Goal: Task Accomplishment & Management: Manage account settings

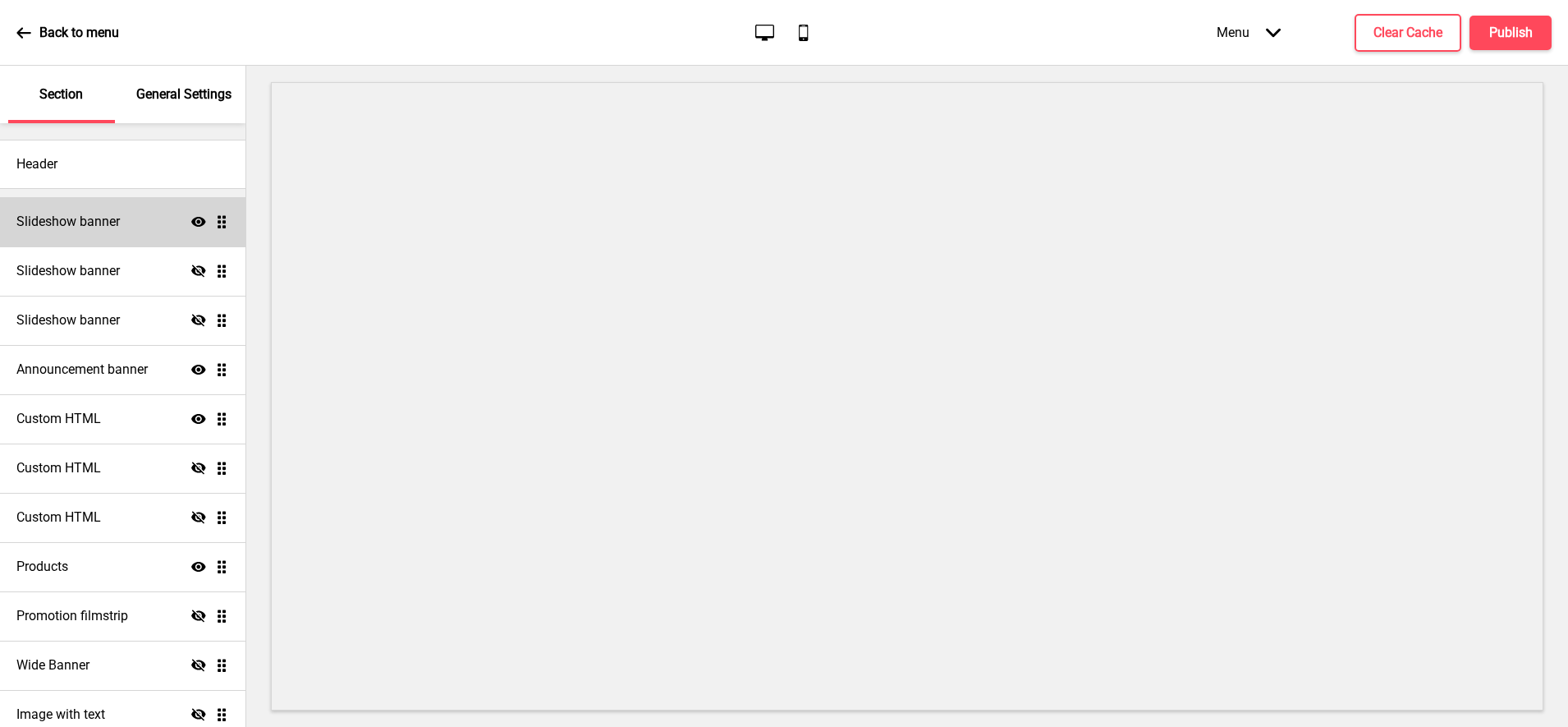
click at [168, 231] on div "Slideshow banner Show Drag" at bounding box center [123, 222] width 246 height 49
select select "10000"
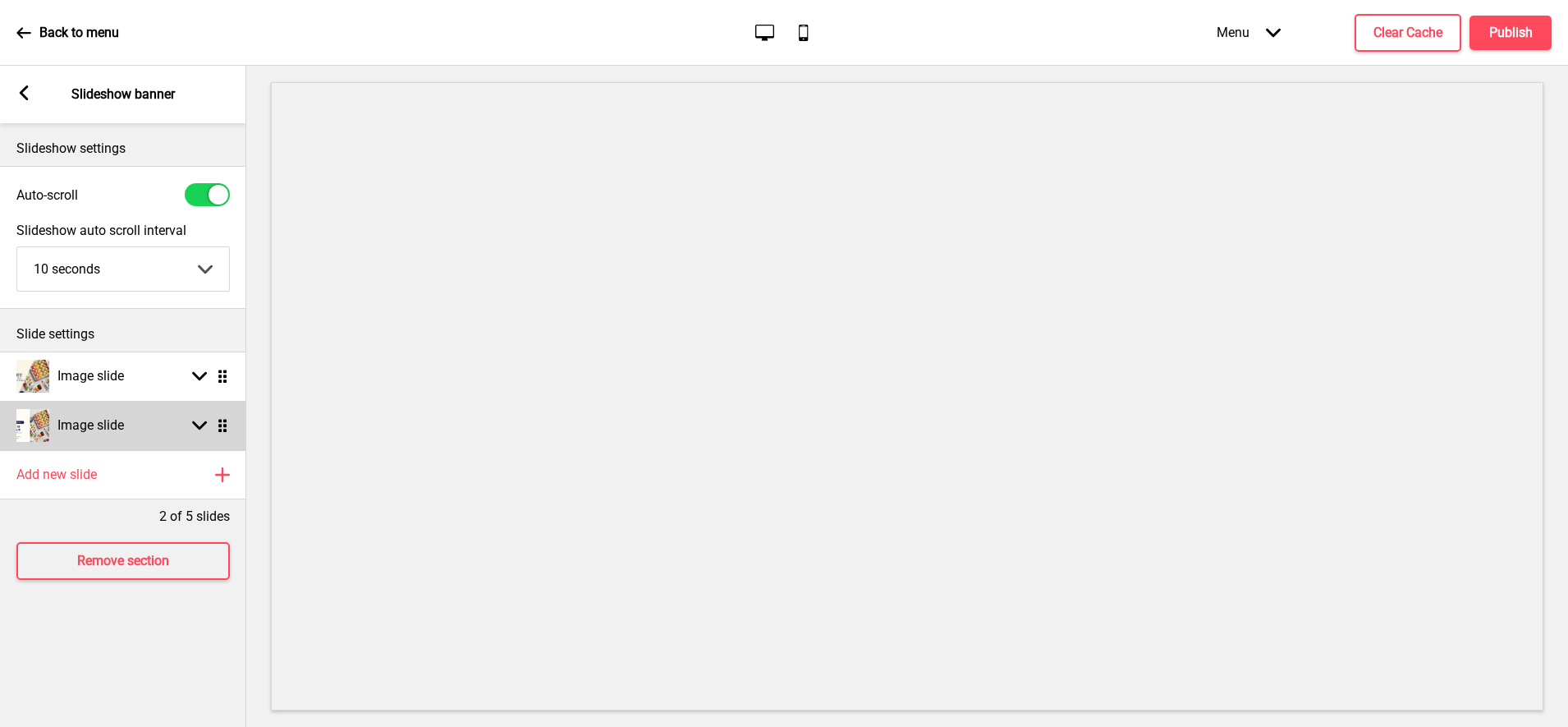
click at [197, 422] on rect at bounding box center [199, 425] width 15 height 15
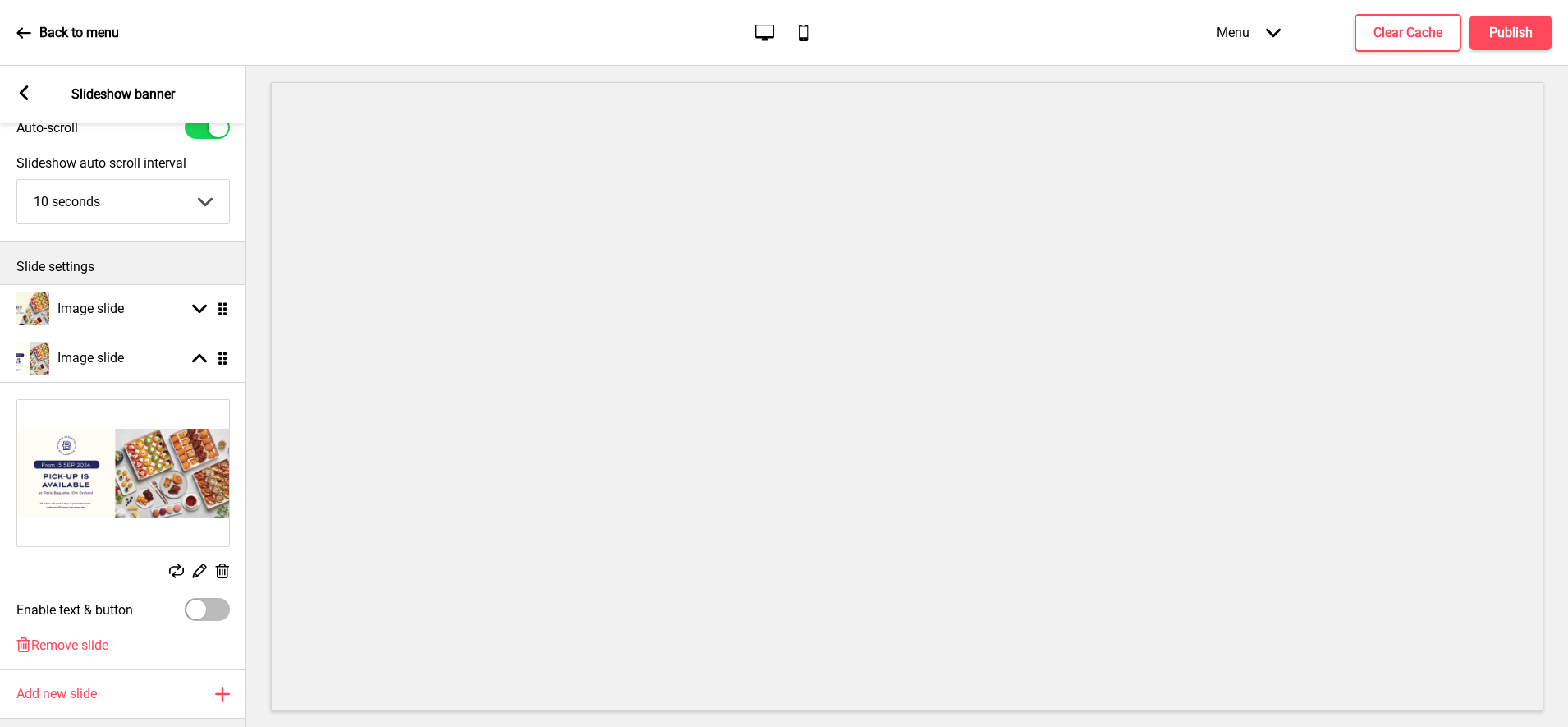
scroll to position [102, 0]
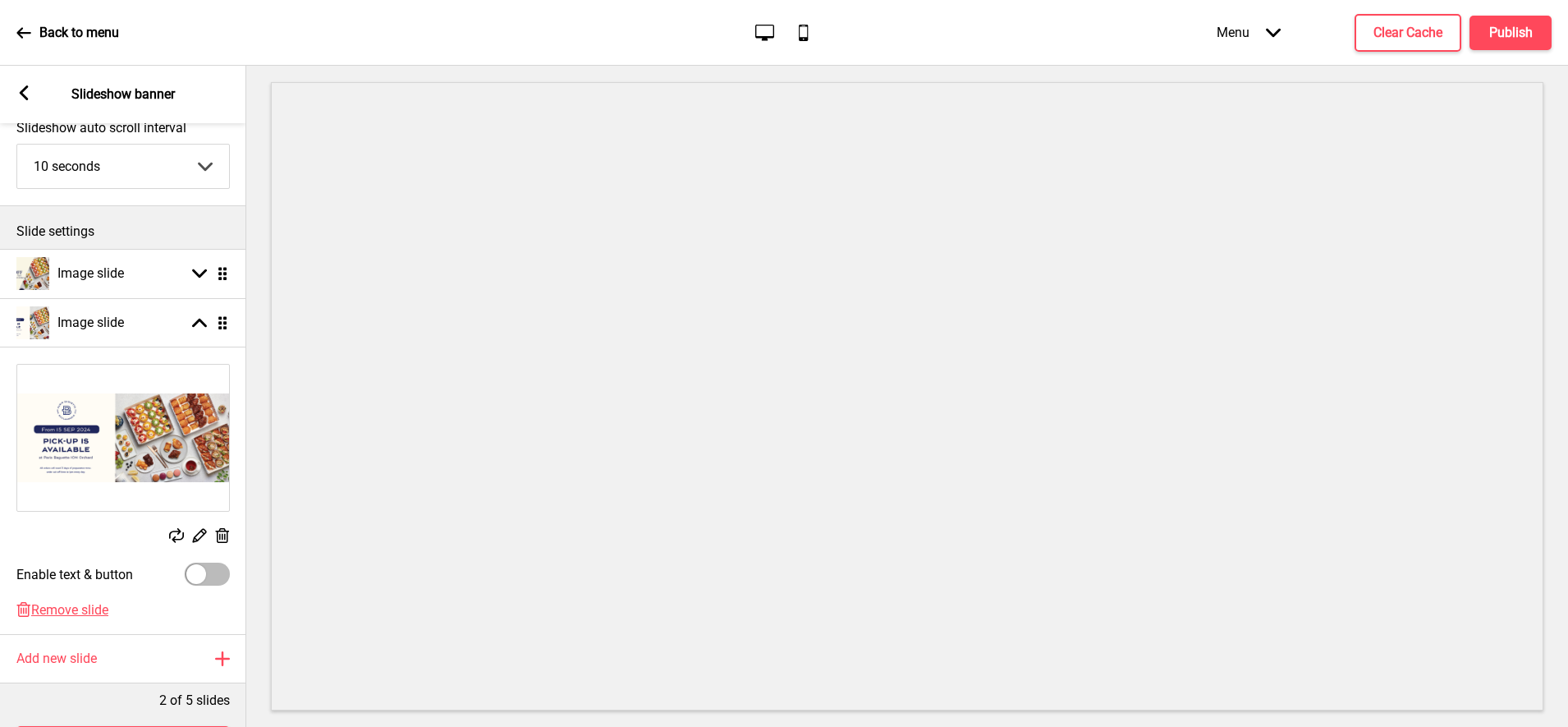
click at [221, 534] on rect at bounding box center [222, 536] width 17 height 17
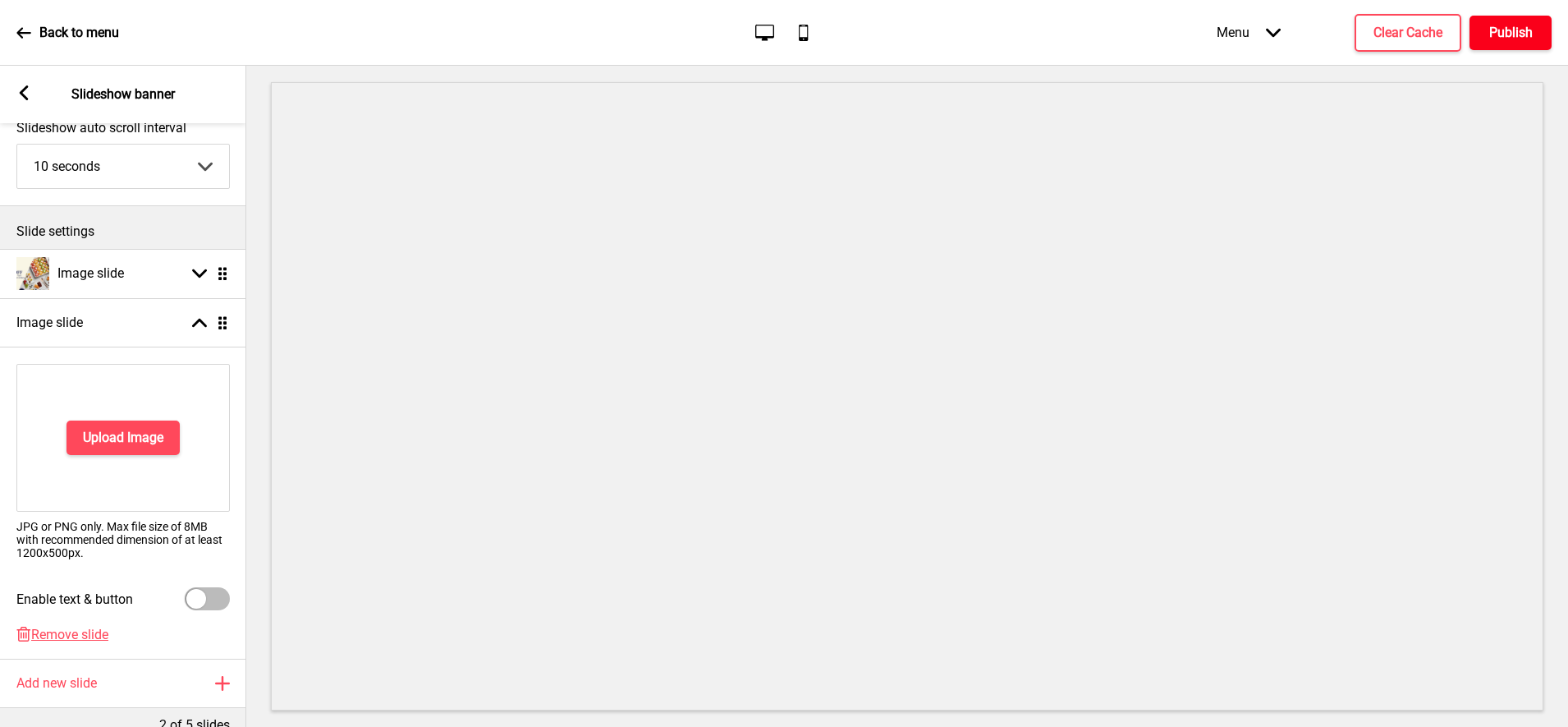
click at [1481, 37] on button "Publish" at bounding box center [1511, 33] width 82 height 35
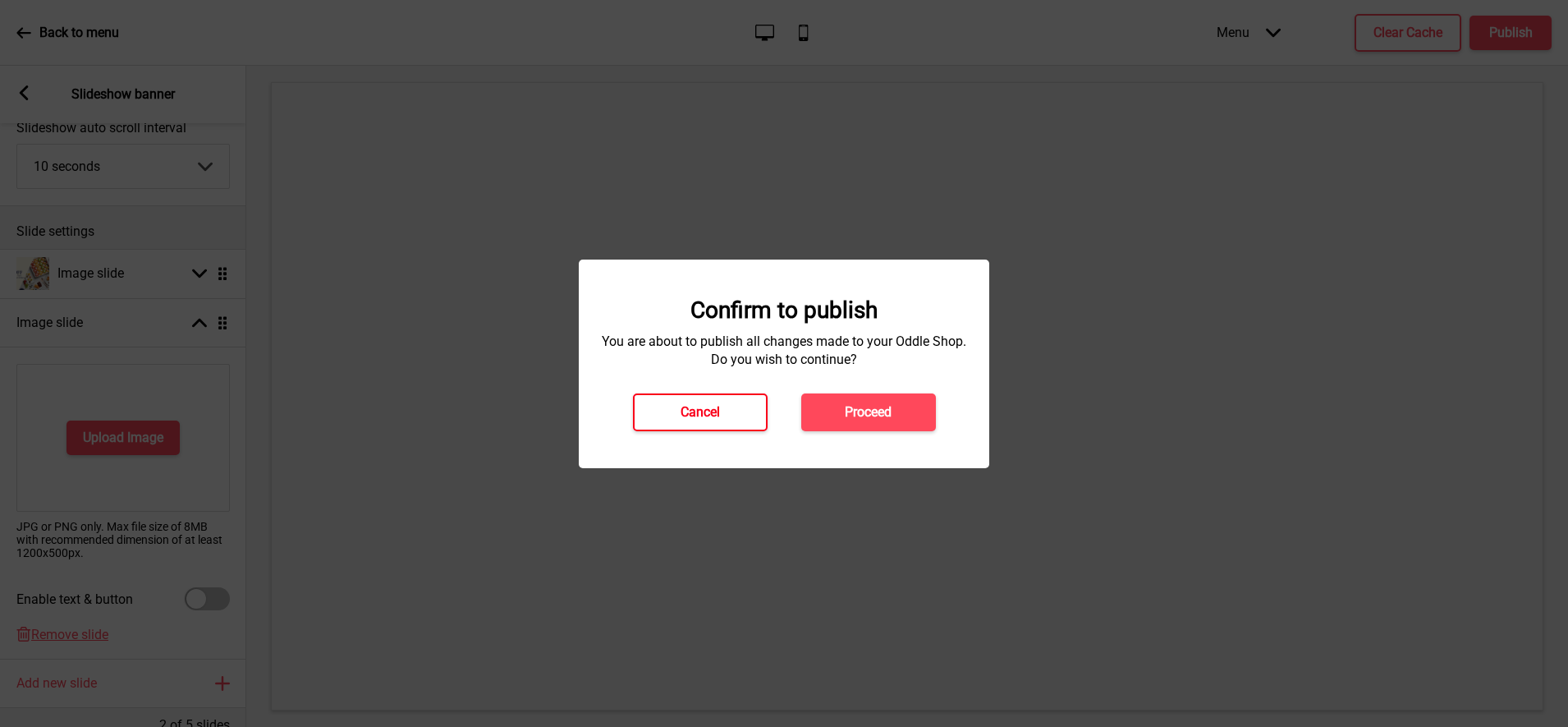
click at [752, 411] on button "Cancel" at bounding box center [699, 412] width 134 height 37
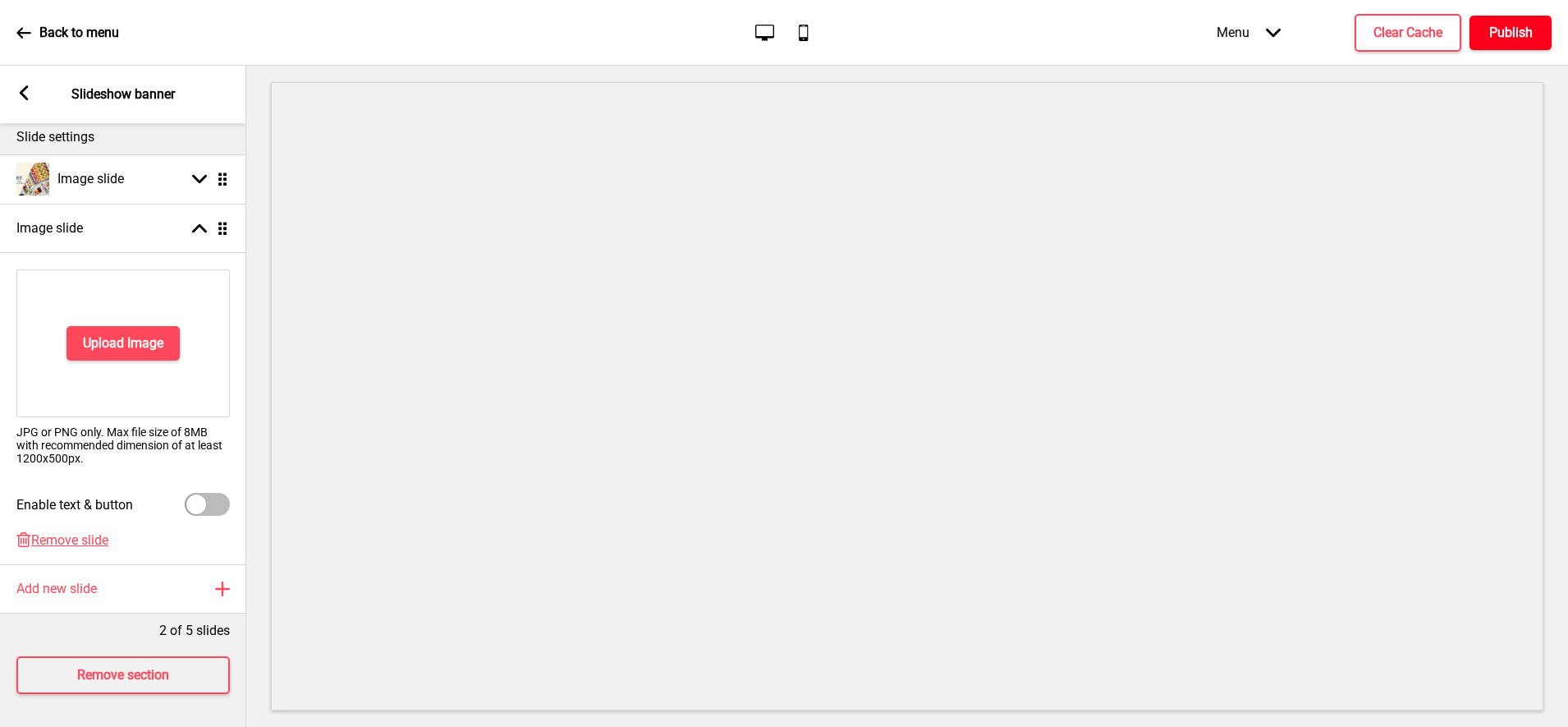
scroll to position [213, 0]
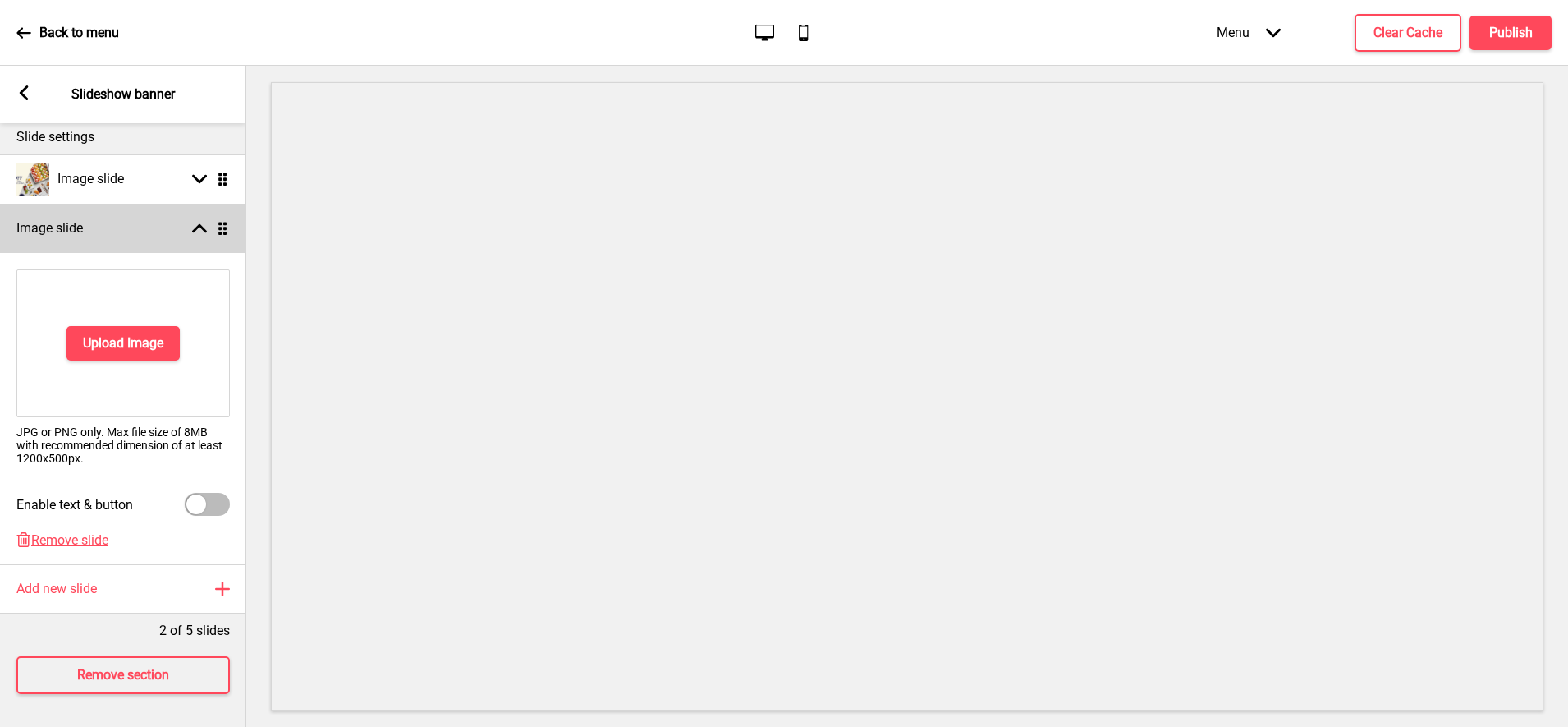
click at [207, 221] on div "Arrow up Drag" at bounding box center [207, 229] width 46 height 15
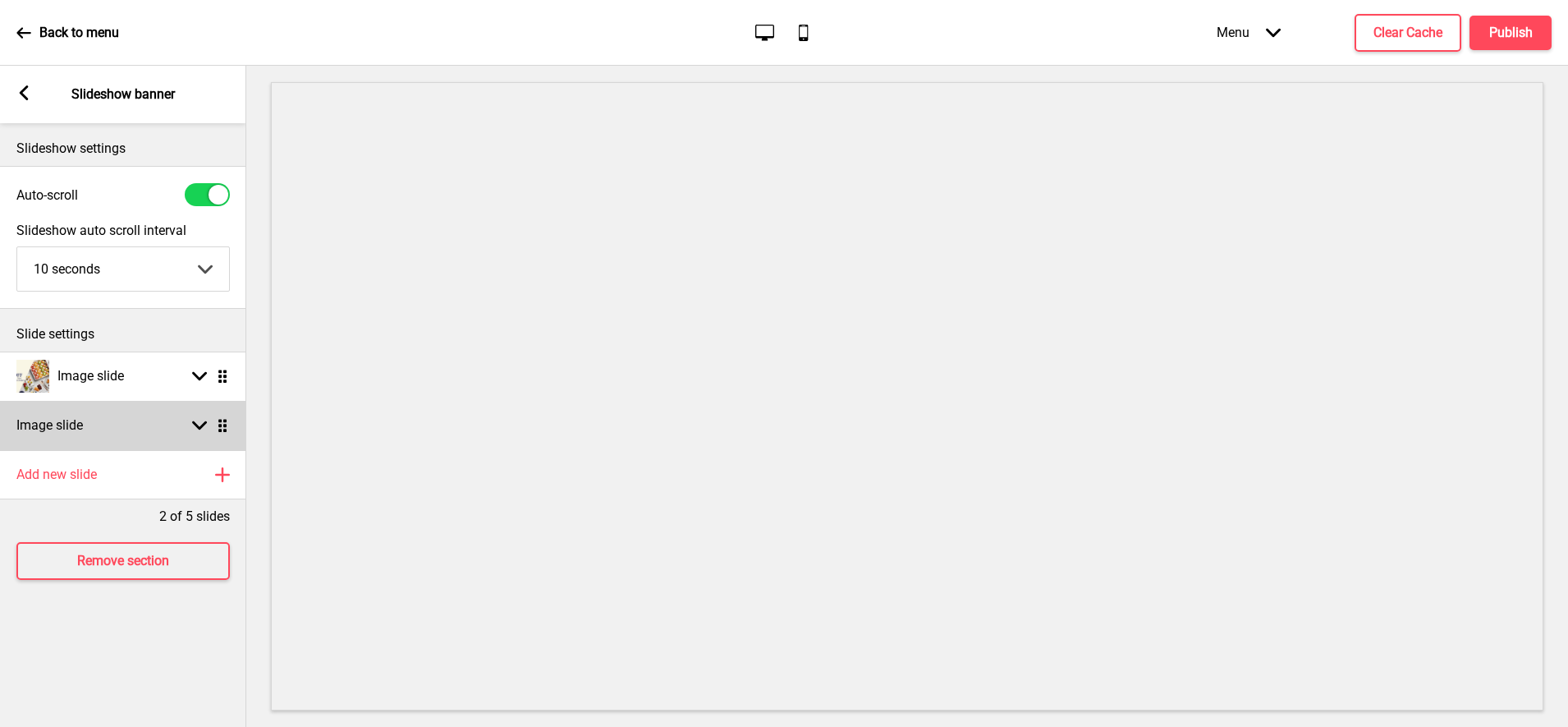
scroll to position [0, 0]
click at [198, 414] on div "Image slide Arrow down Drag" at bounding box center [123, 425] width 246 height 49
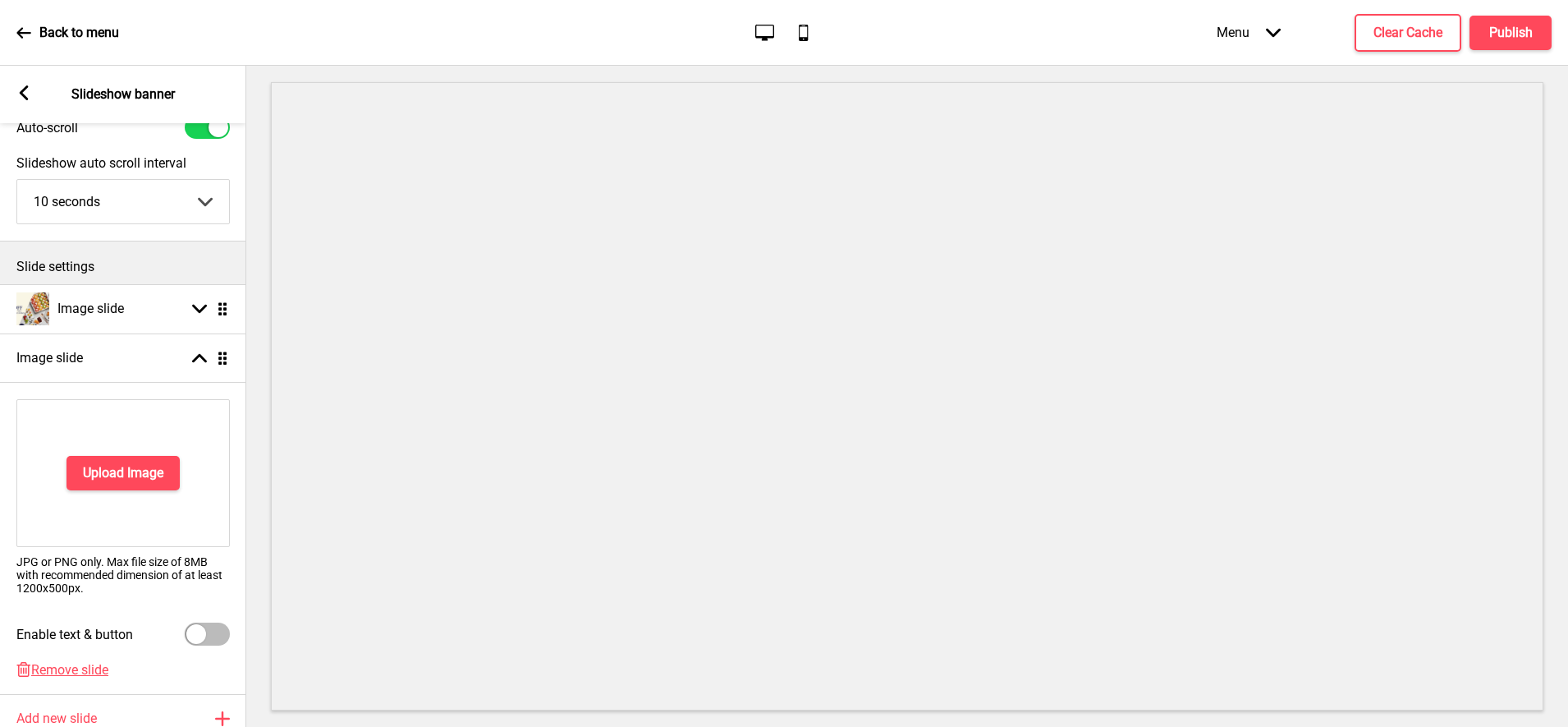
scroll to position [102, 0]
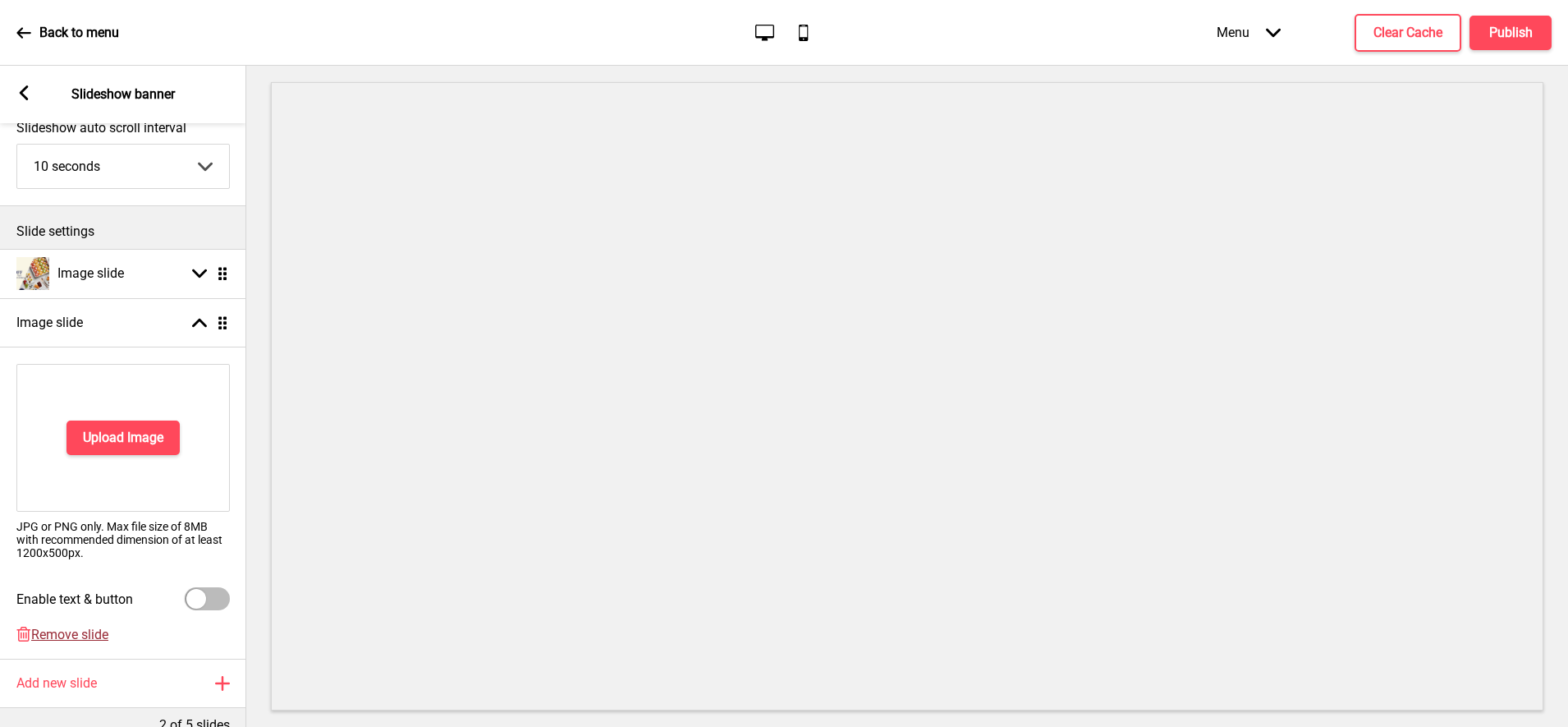
click at [71, 641] on span "Remove slide" at bounding box center [69, 634] width 77 height 16
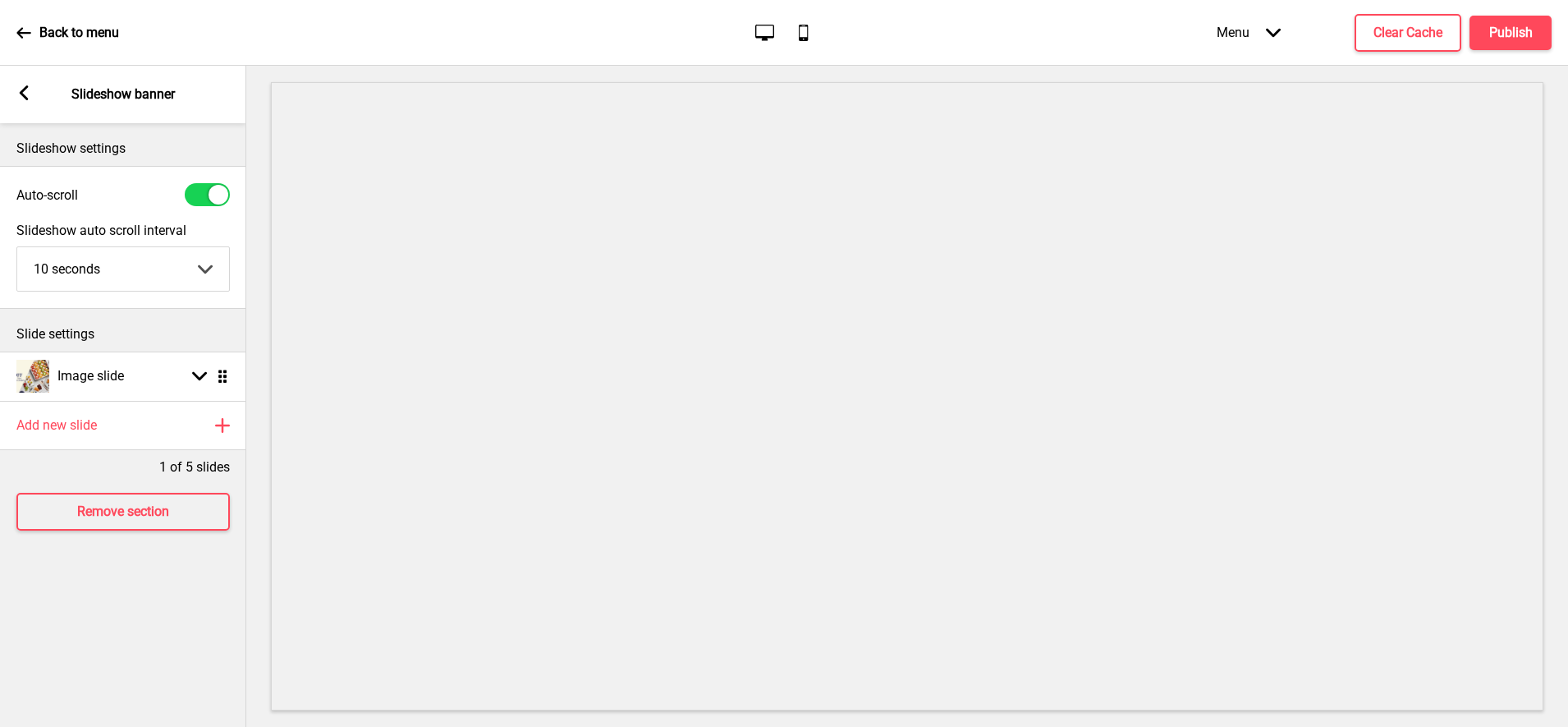
scroll to position [0, 0]
click at [1502, 33] on h4 "Publish" at bounding box center [1511, 33] width 44 height 18
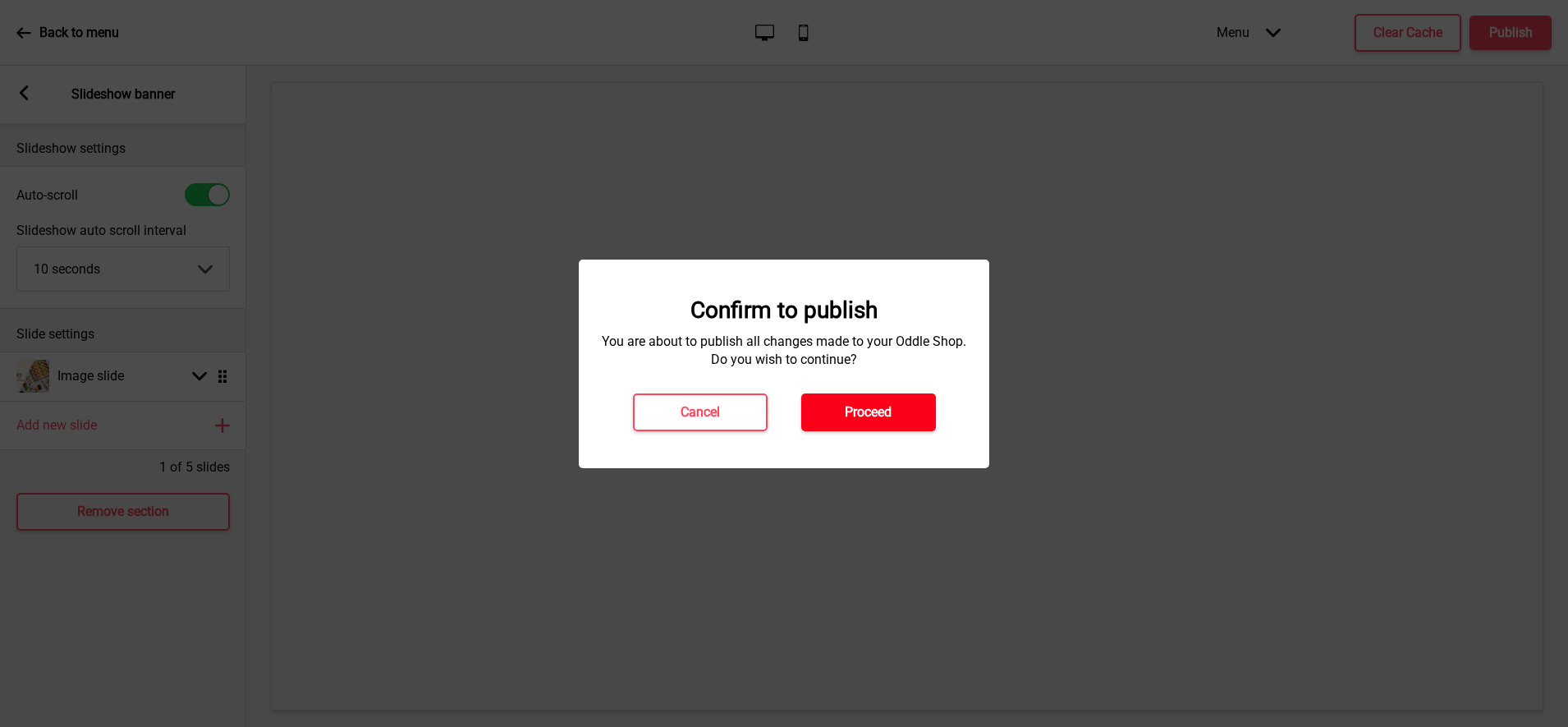
click at [891, 407] on h4 "Proceed" at bounding box center [868, 412] width 47 height 18
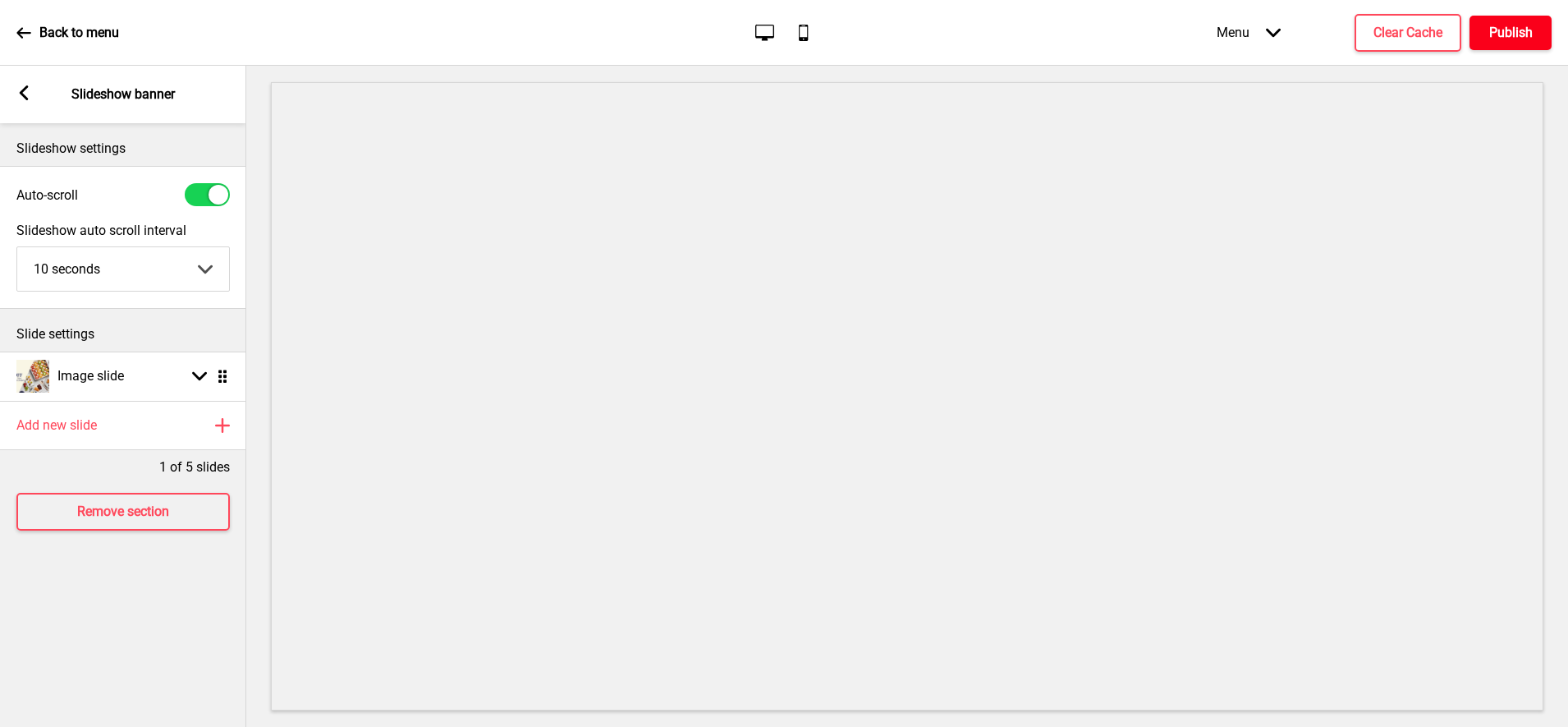
click at [1538, 45] on button "Publish" at bounding box center [1511, 33] width 82 height 35
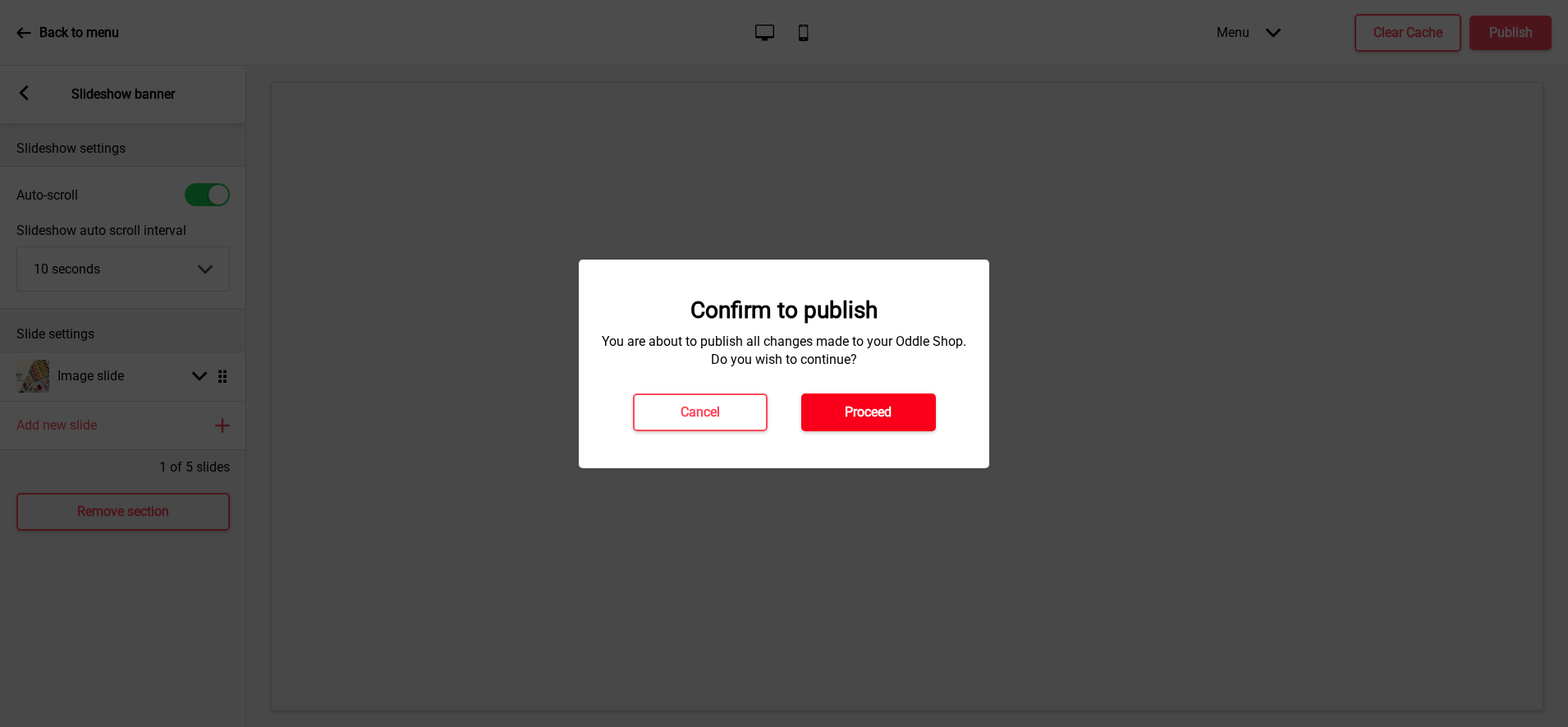
click at [891, 424] on button "Proceed" at bounding box center [869, 412] width 134 height 37
